Goal: Task Accomplishment & Management: Use online tool/utility

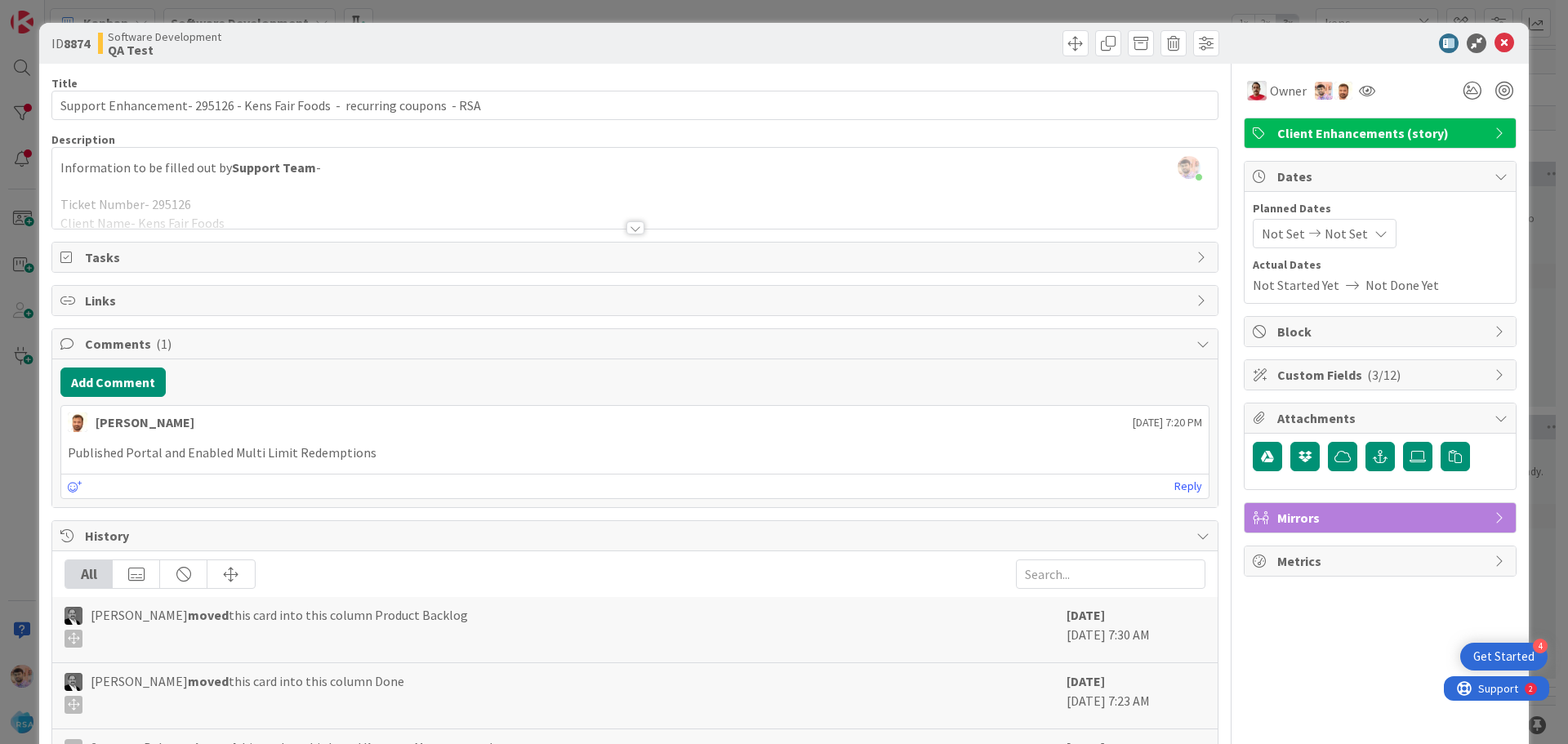
click at [633, 227] on div at bounding box center [636, 227] width 18 height 13
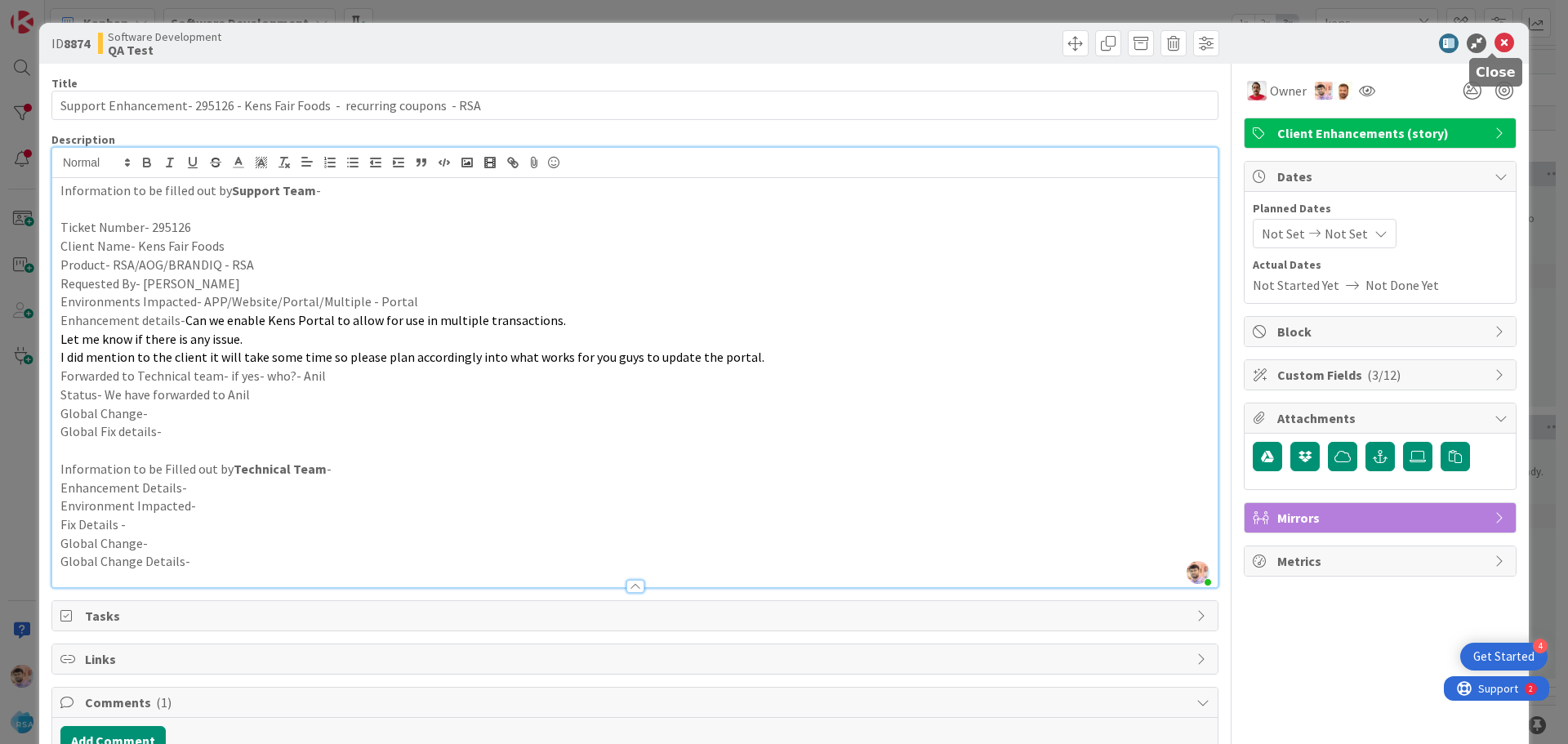
click at [1495, 44] on icon at bounding box center [1505, 43] width 20 height 20
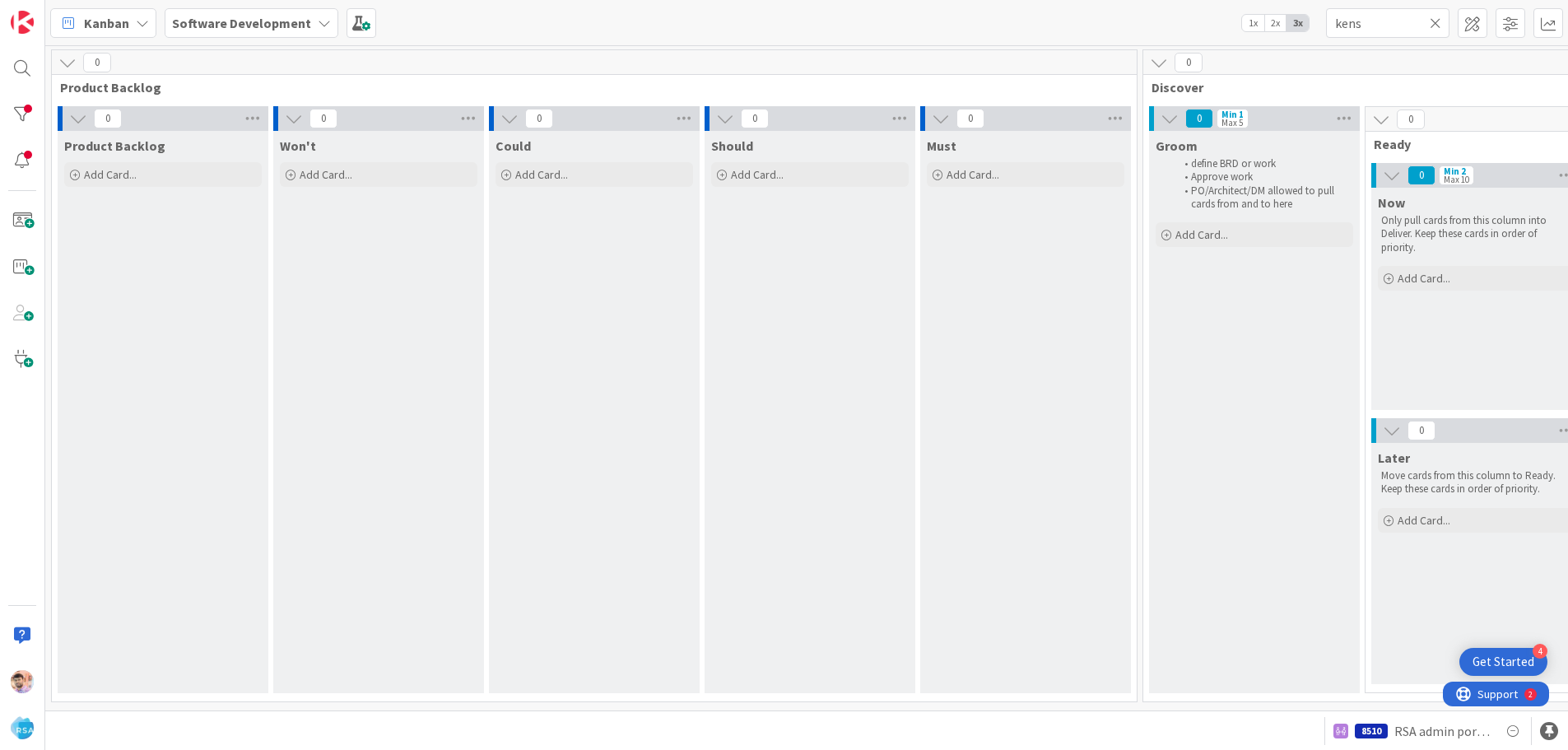
click at [1439, 23] on icon at bounding box center [1435, 23] width 12 height 15
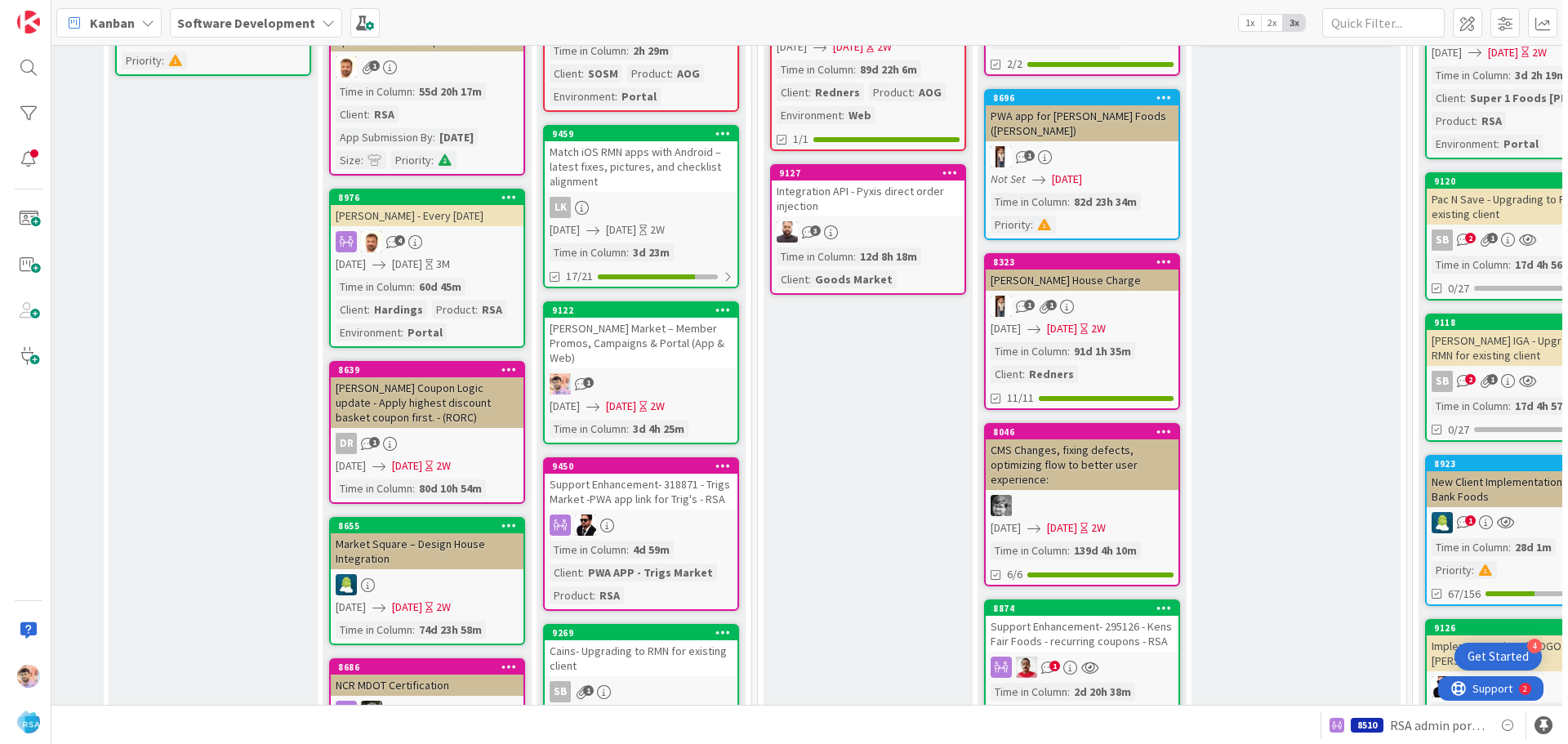
scroll to position [490, 1920]
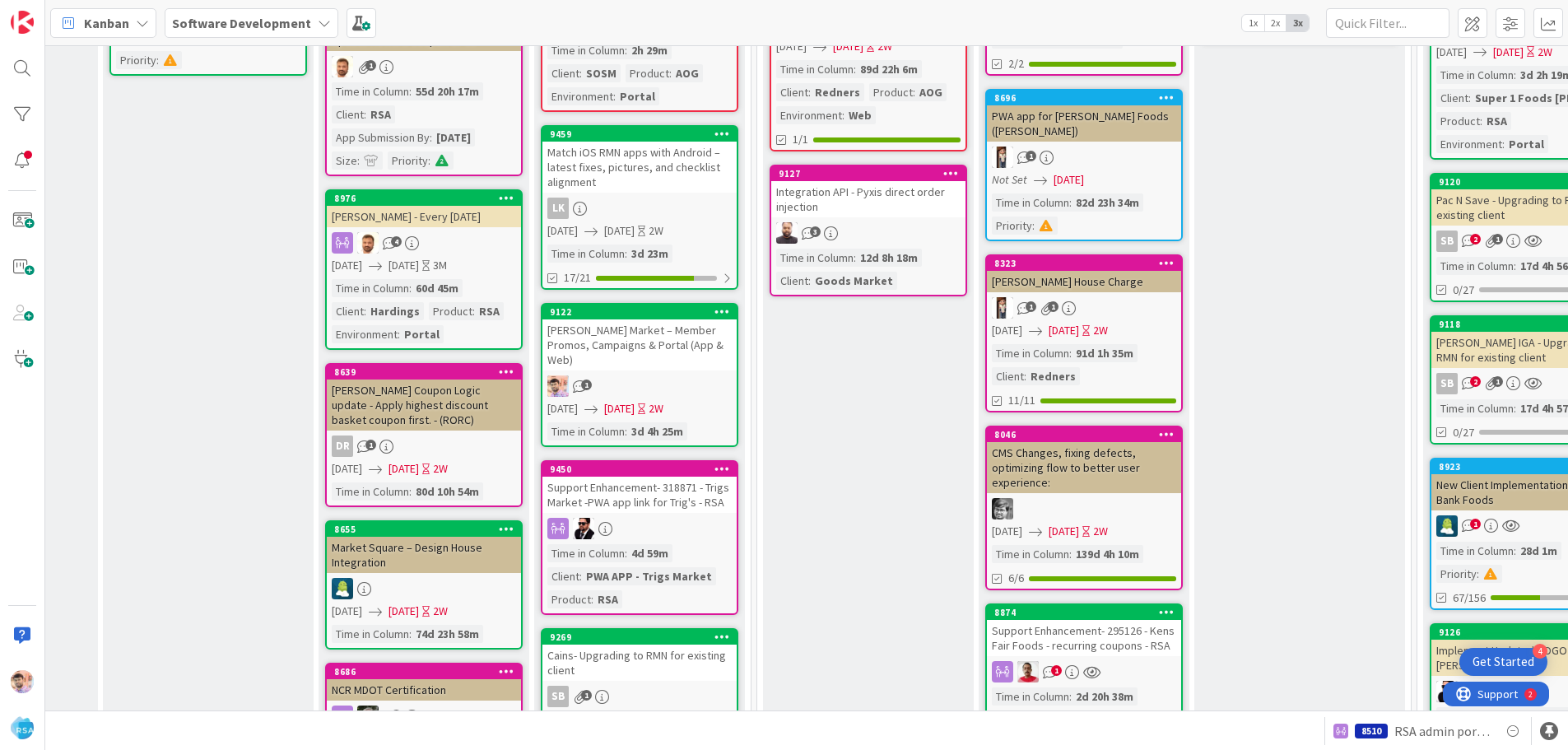
click at [664, 360] on div "9122 [PERSON_NAME] Market – Member Promos, Campaigns & Portal (App & Web) 1 [DA…" at bounding box center [639, 375] width 197 height 144
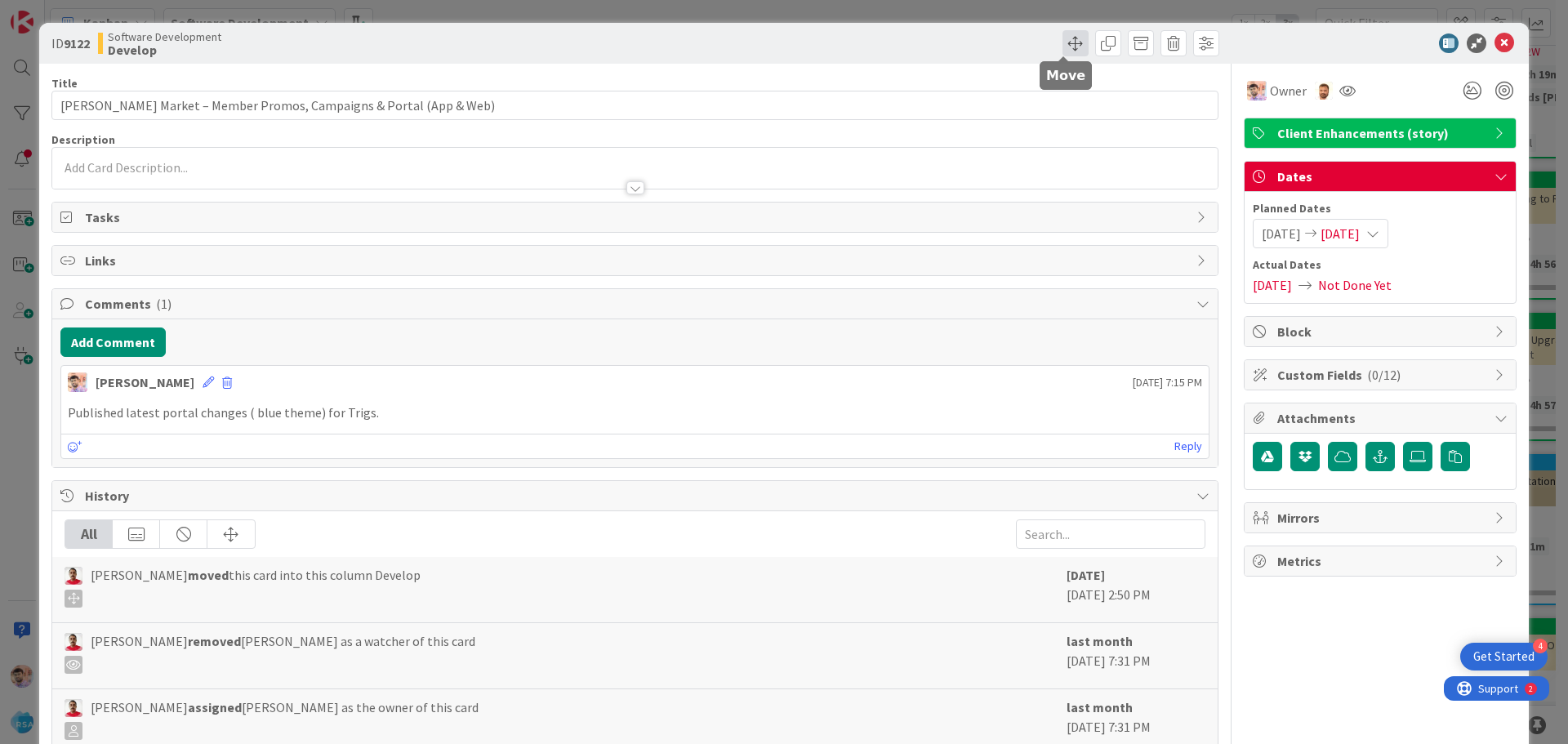
click at [1063, 35] on span at bounding box center [1076, 43] width 26 height 26
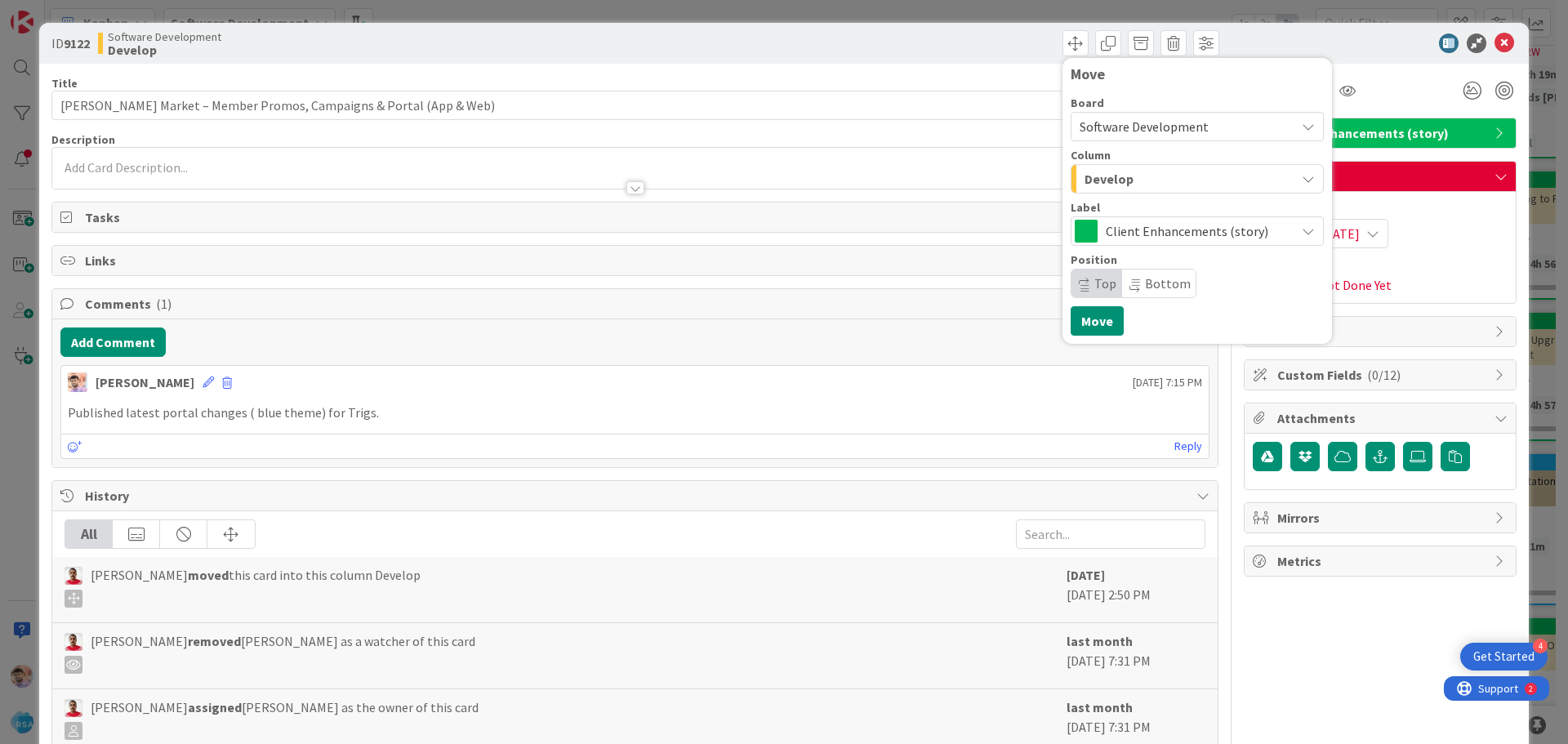
click at [1116, 171] on span "Develop" at bounding box center [1109, 179] width 49 height 21
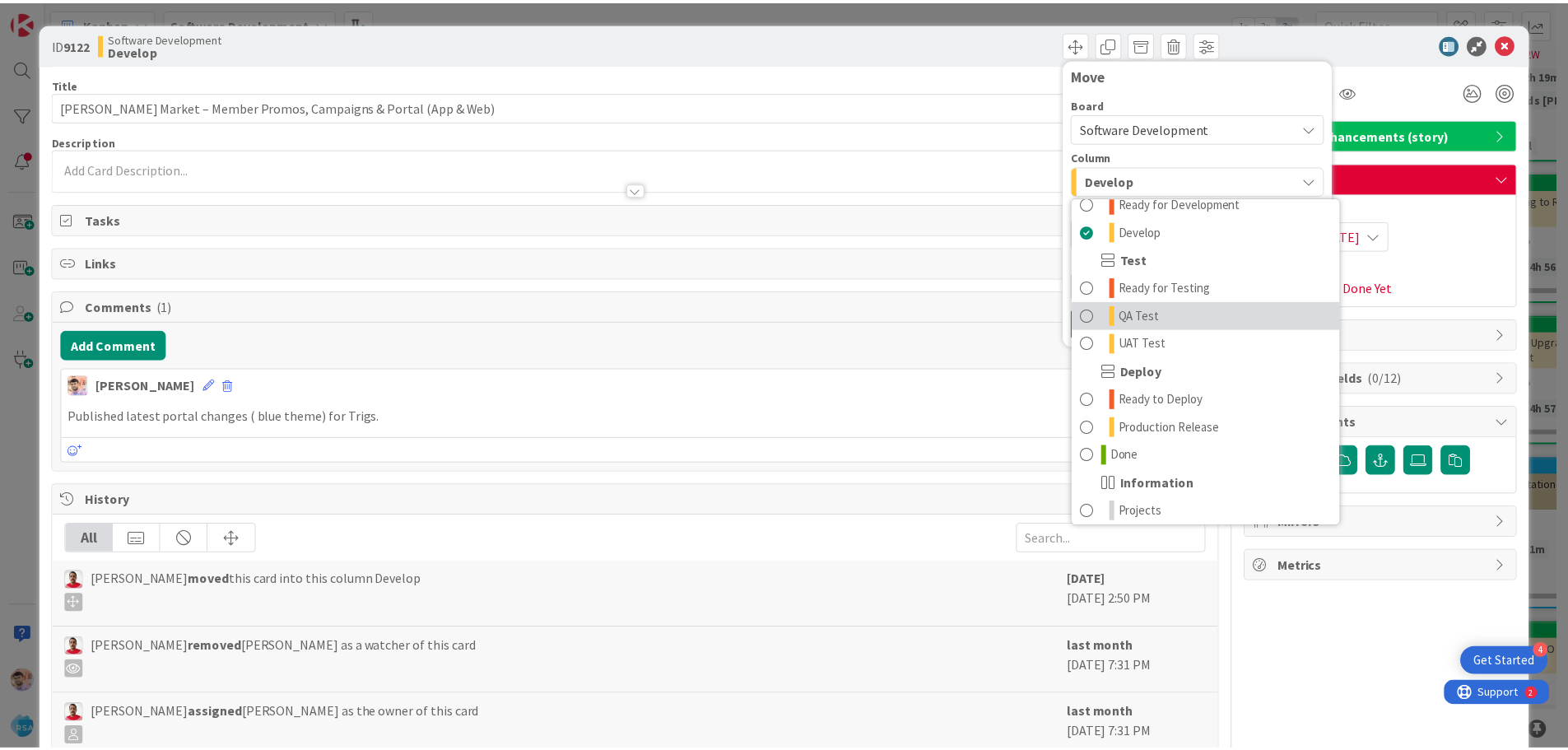
scroll to position [469, 0]
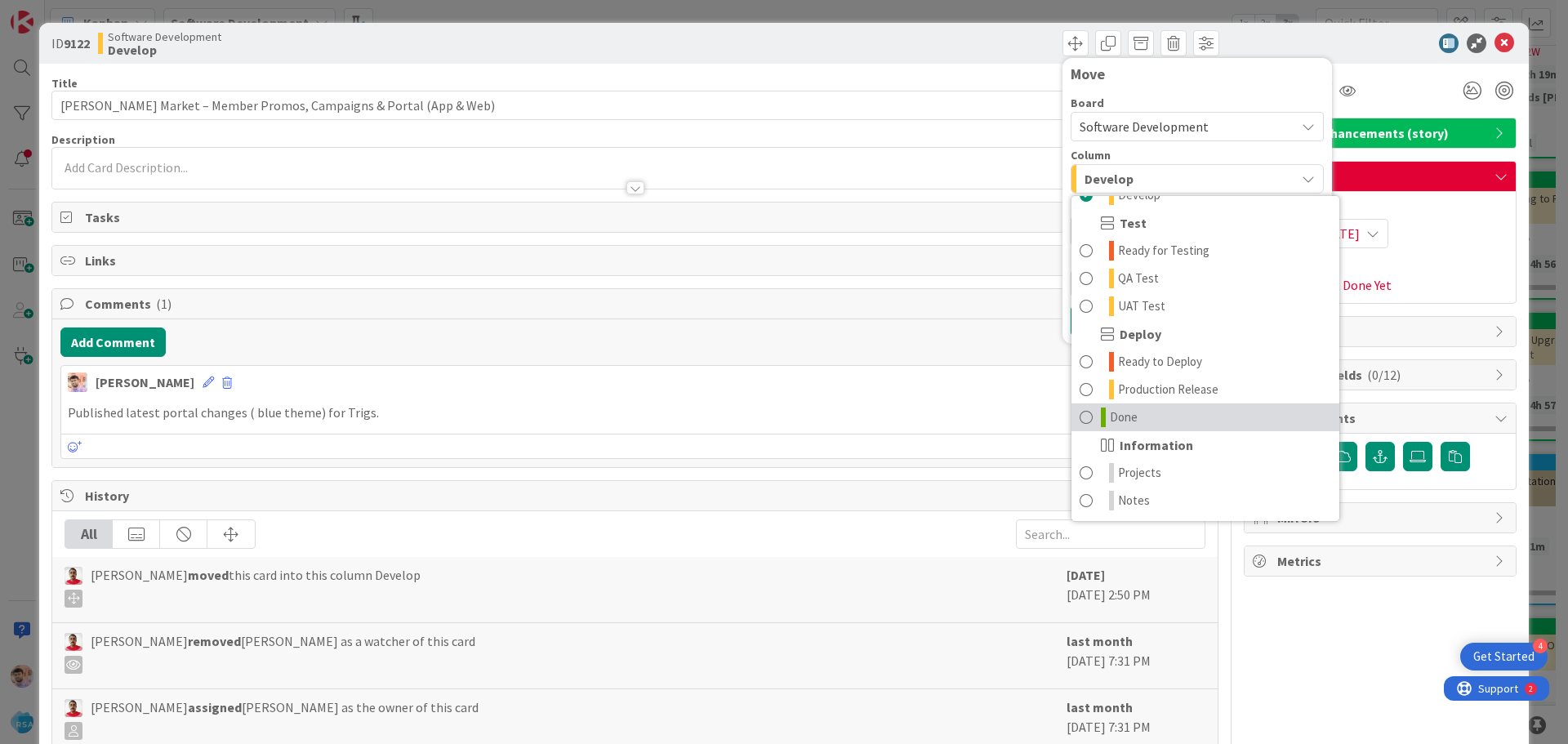
click at [1072, 416] on link "Done" at bounding box center [1205, 417] width 268 height 27
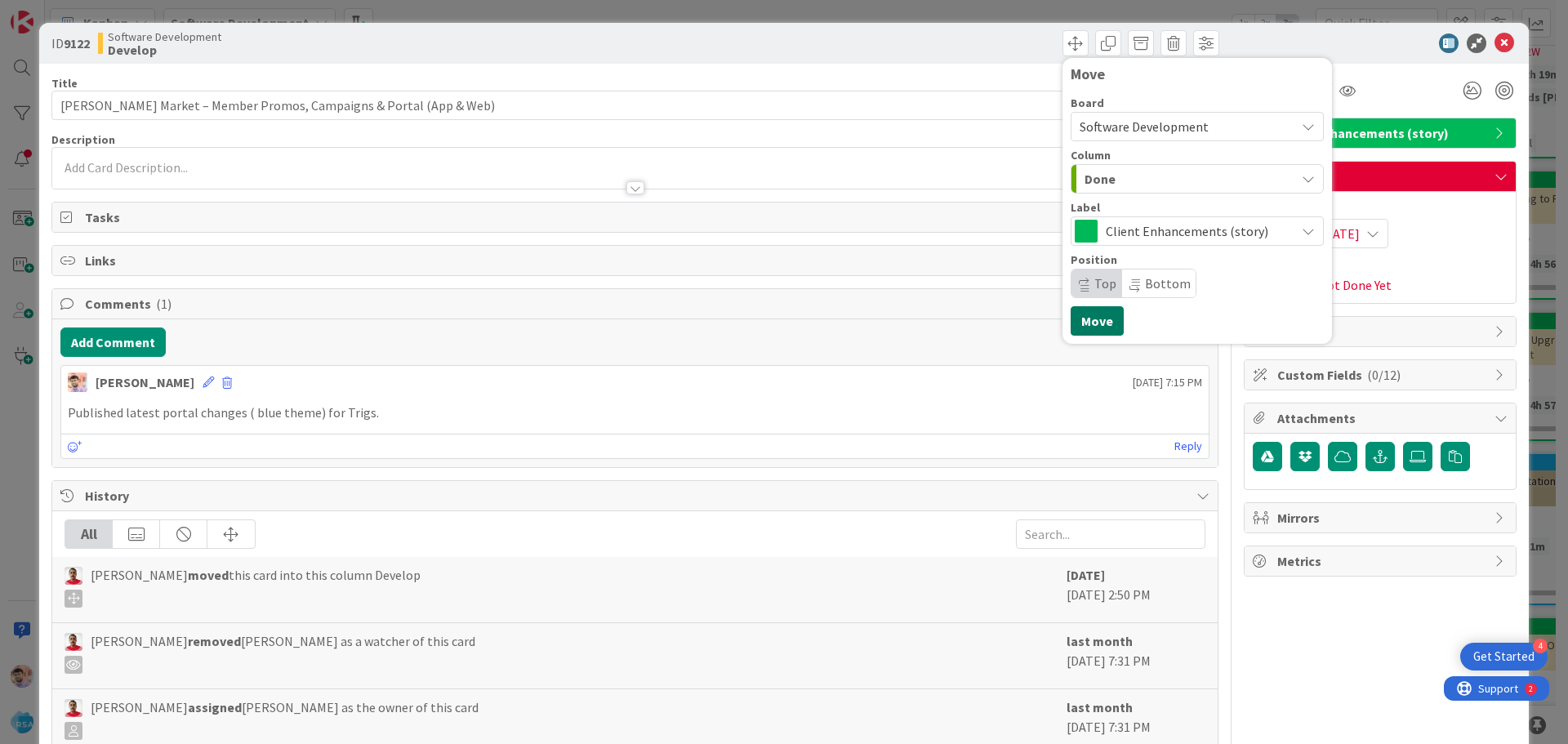
click at [1079, 320] on button "Move" at bounding box center [1097, 321] width 53 height 29
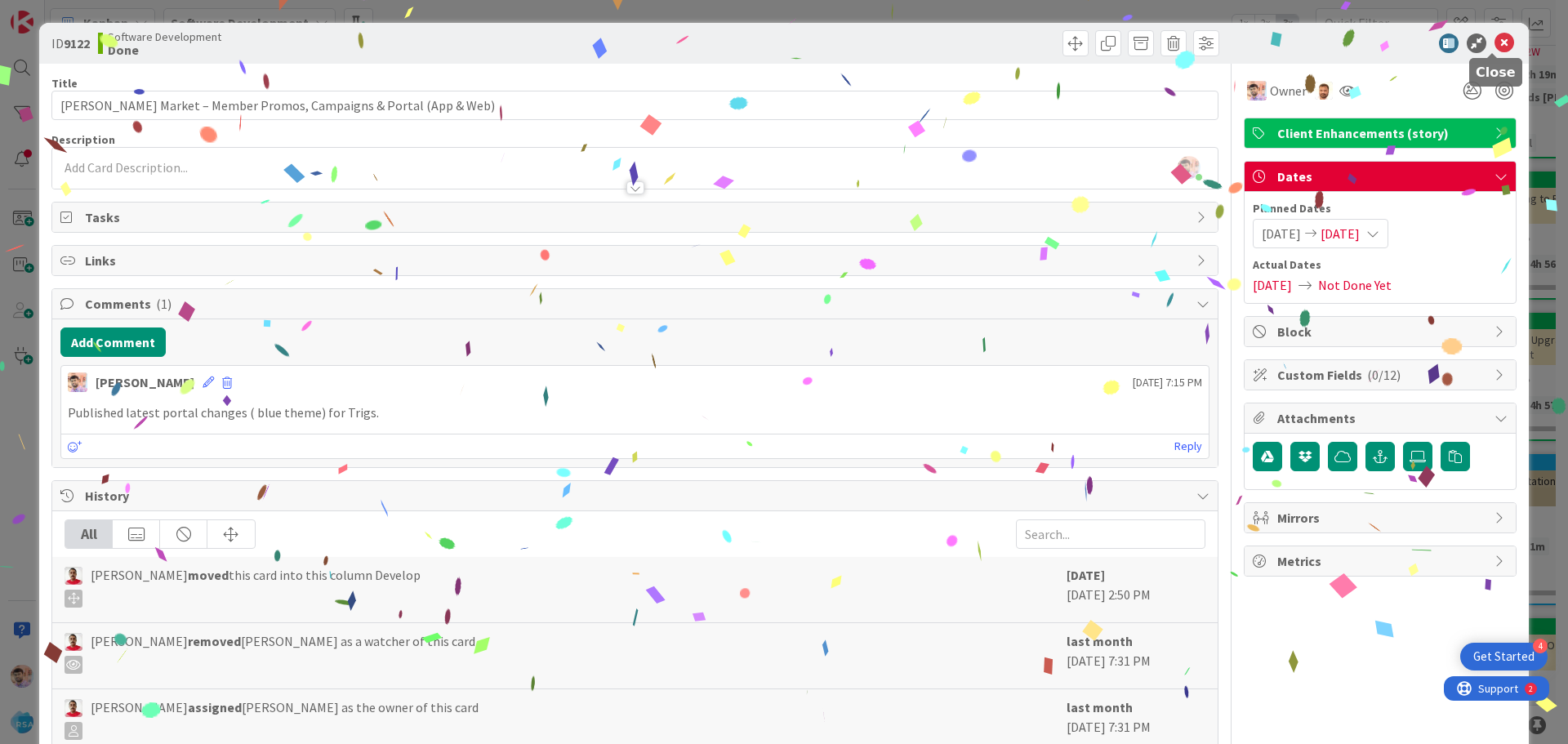
click at [1503, 42] on icon at bounding box center [1505, 43] width 20 height 20
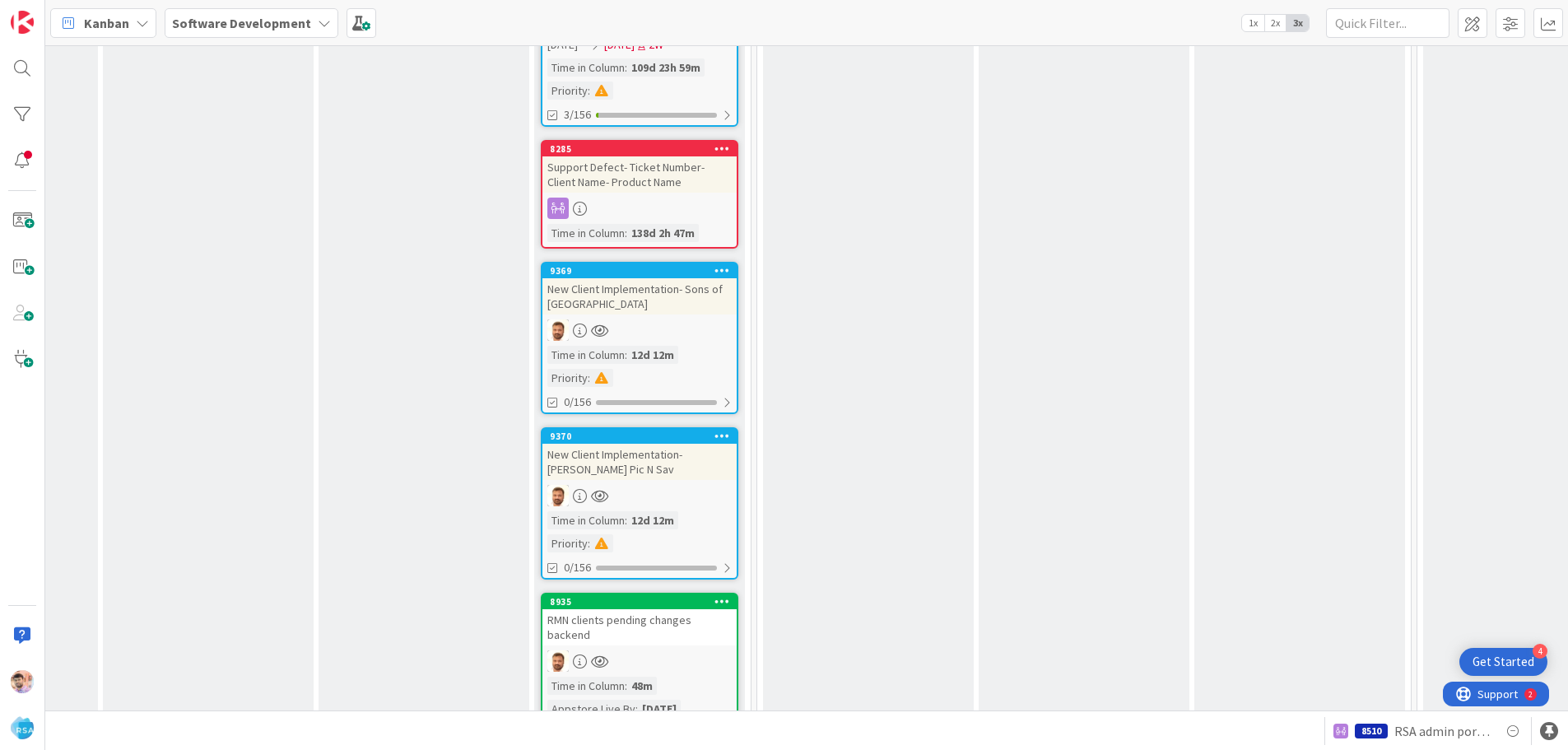
scroll to position [5106, 1934]
